Goal: Transaction & Acquisition: Book appointment/travel/reservation

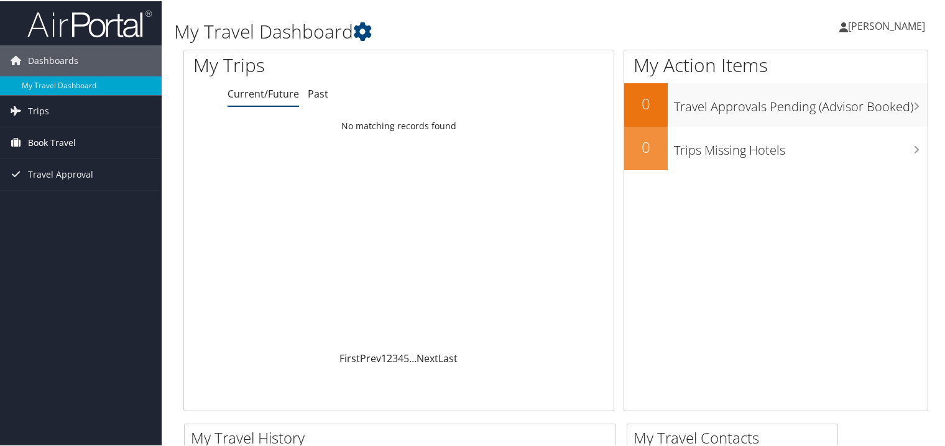
click at [35, 144] on span "Book Travel" at bounding box center [52, 141] width 48 height 31
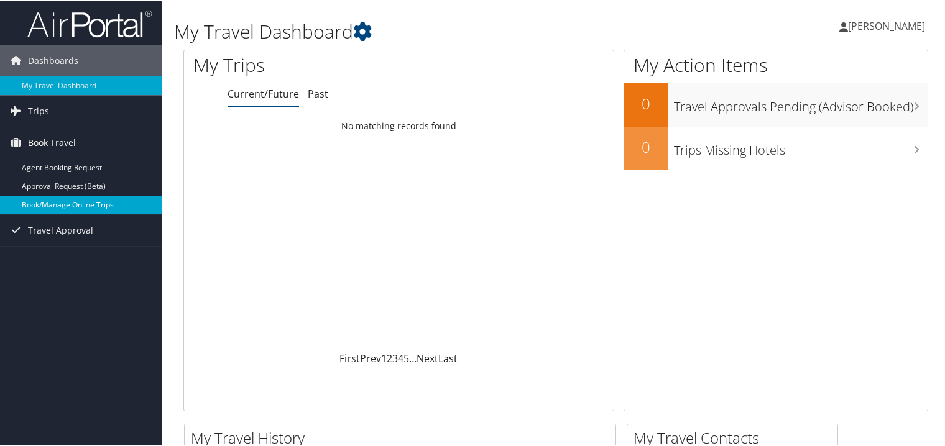
click at [52, 205] on link "Book/Manage Online Trips" at bounding box center [81, 204] width 162 height 19
